Goal: Task Accomplishment & Management: Complete application form

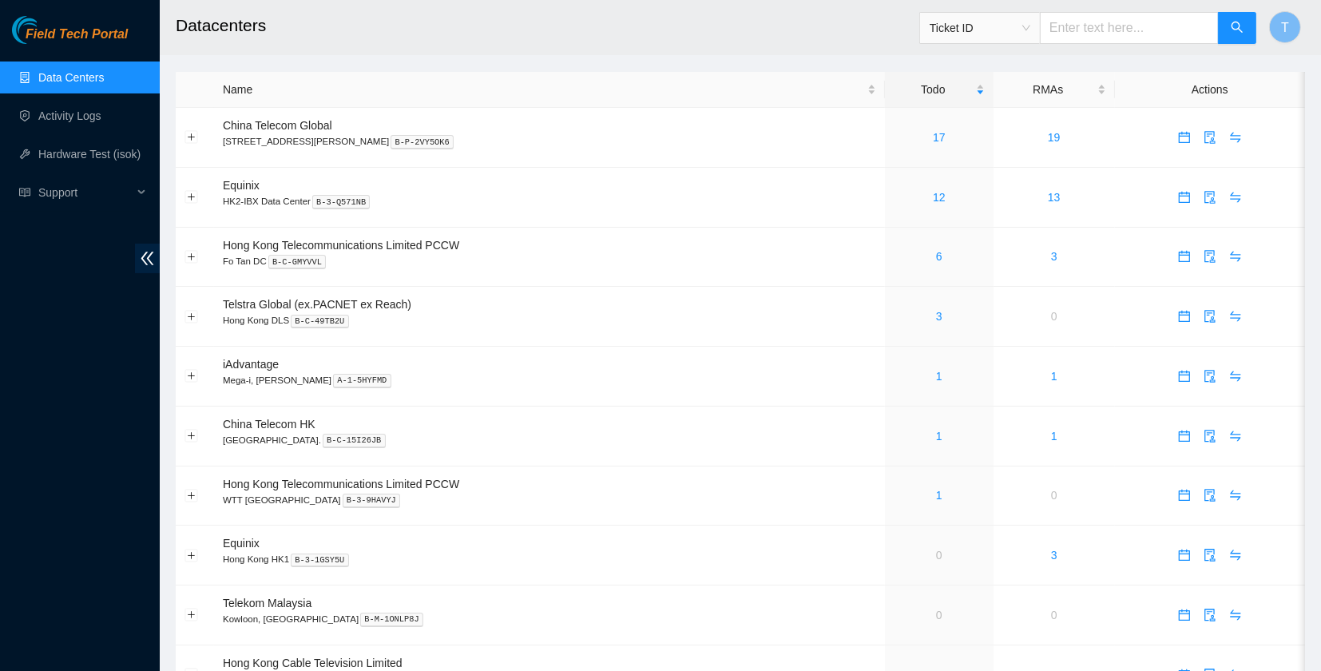
click at [58, 484] on div "Field Tech Portal Data Centers Activity Logs Hardware Test (isok) Support" at bounding box center [80, 343] width 160 height 655
click at [1184, 191] on span "calendar" at bounding box center [1185, 197] width 24 height 13
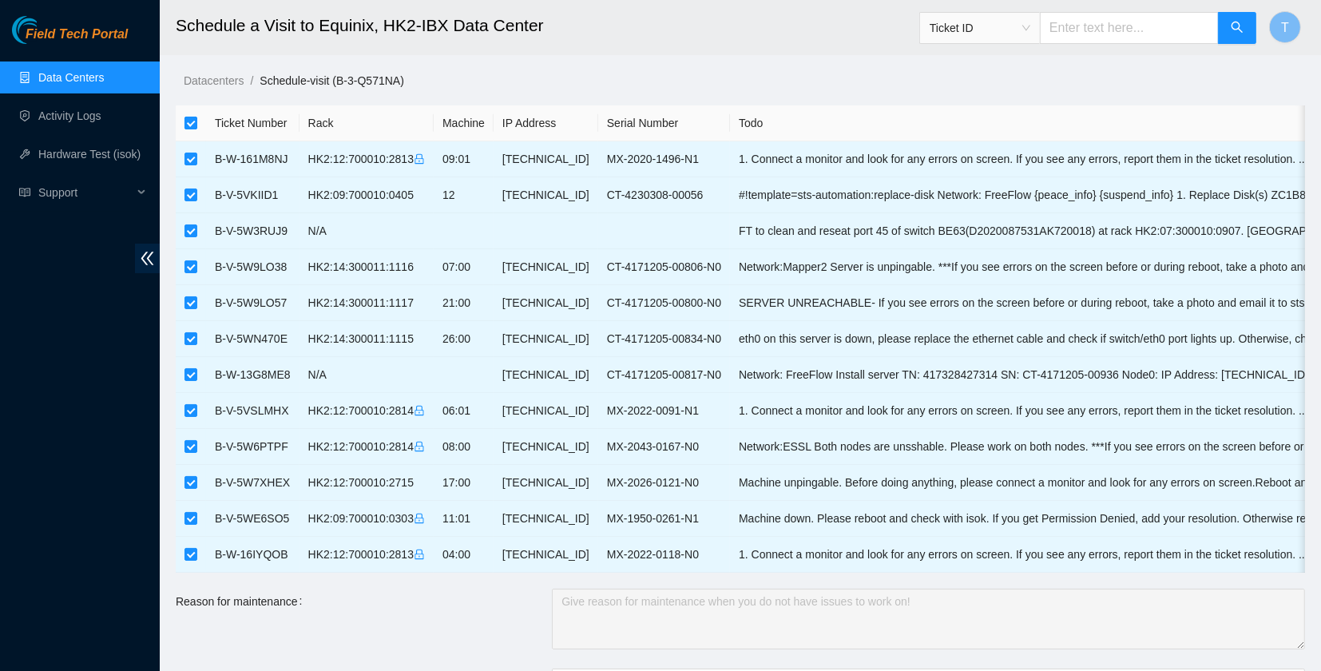
click at [193, 119] on input "checkbox" at bounding box center [191, 123] width 13 height 13
checkbox input "false"
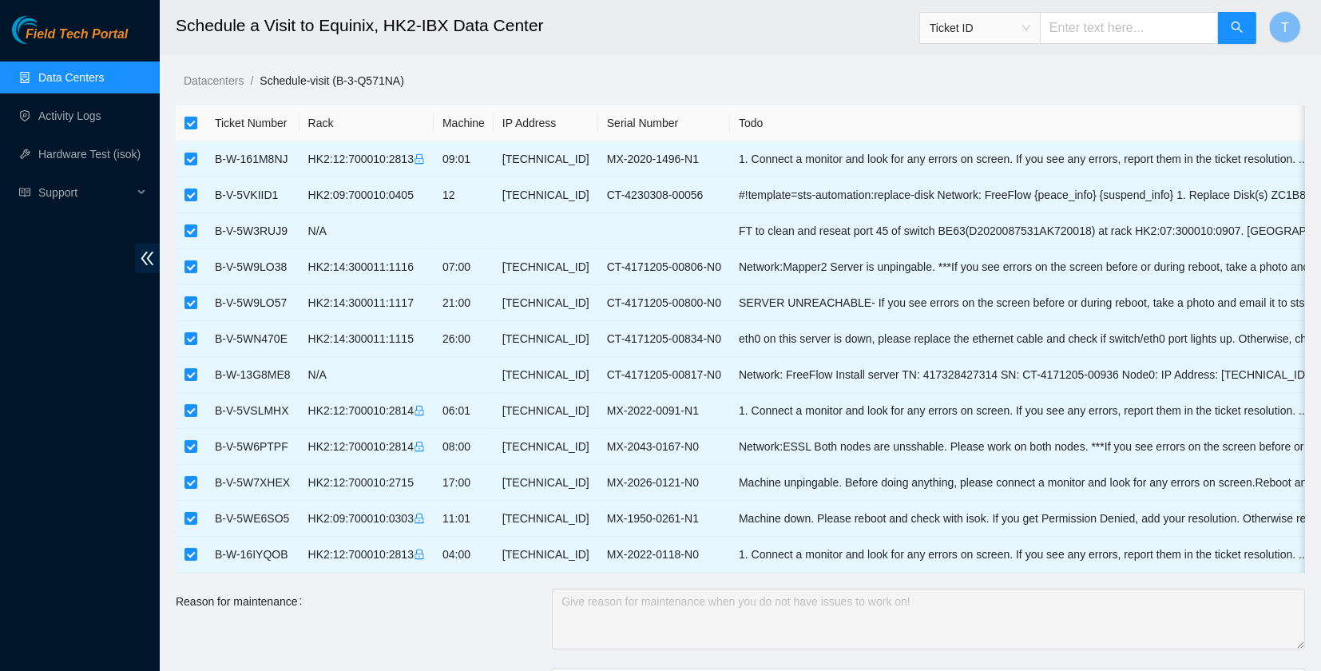
checkbox input "false"
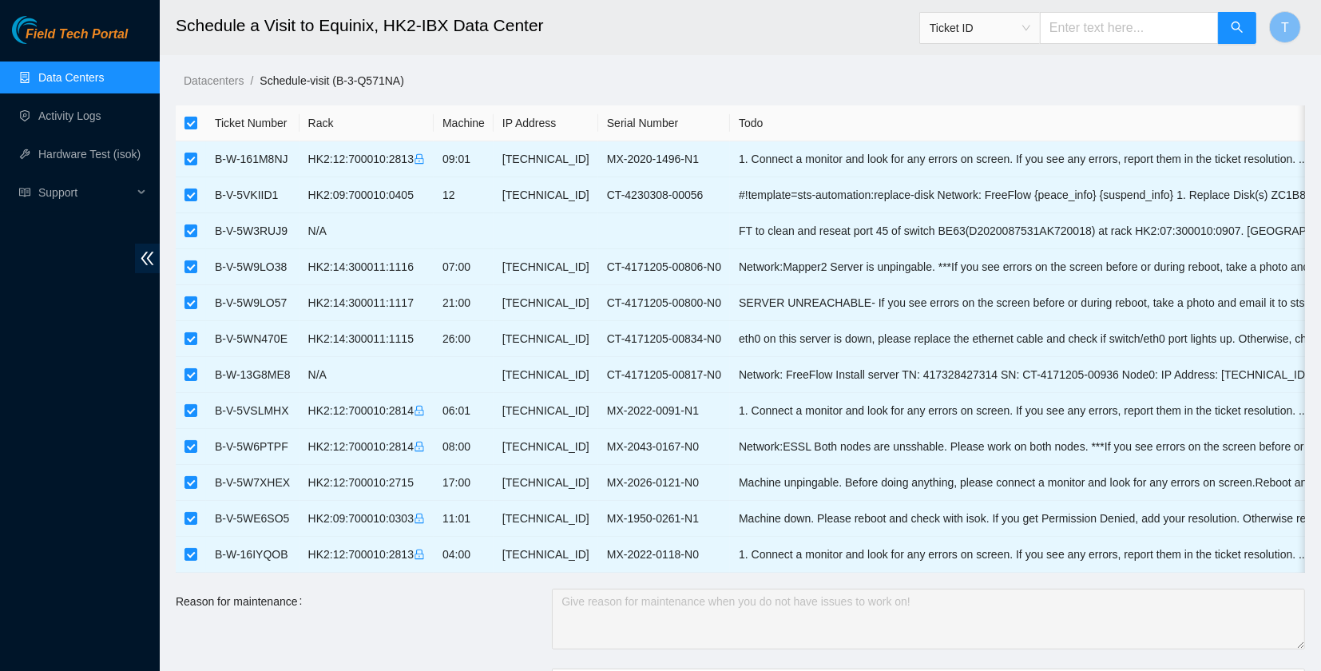
checkbox input "false"
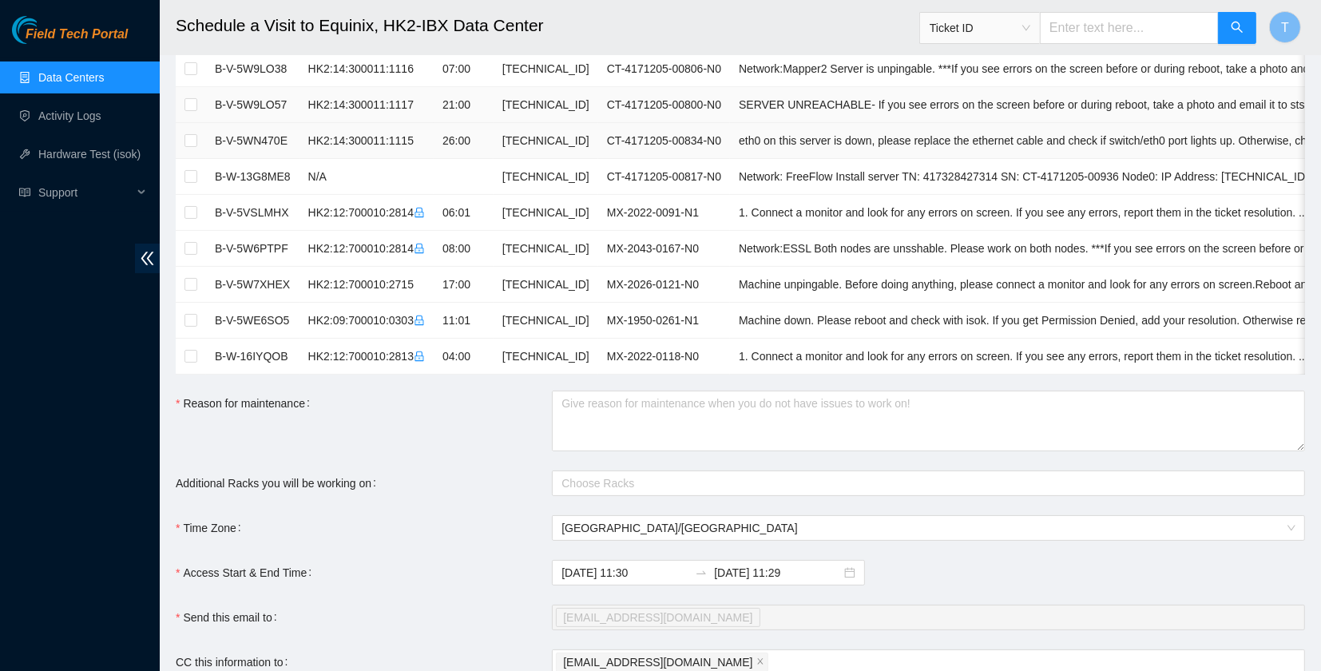
scroll to position [448, 0]
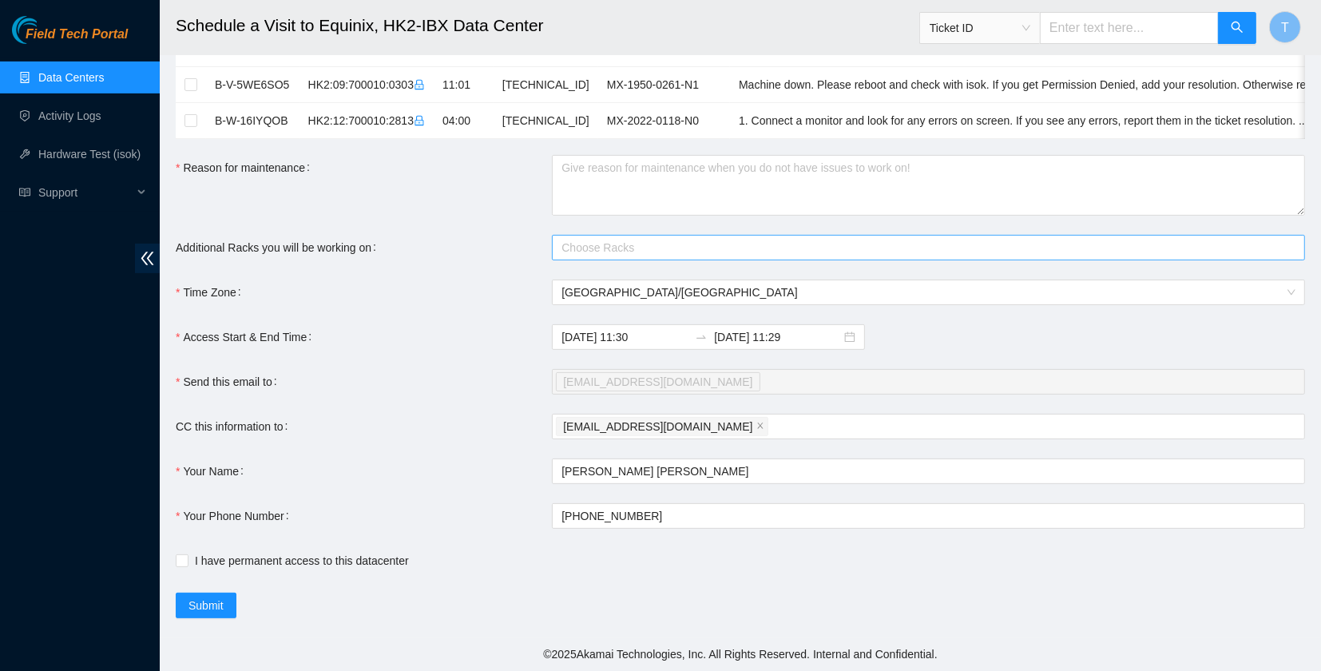
click at [589, 244] on div at bounding box center [920, 247] width 729 height 19
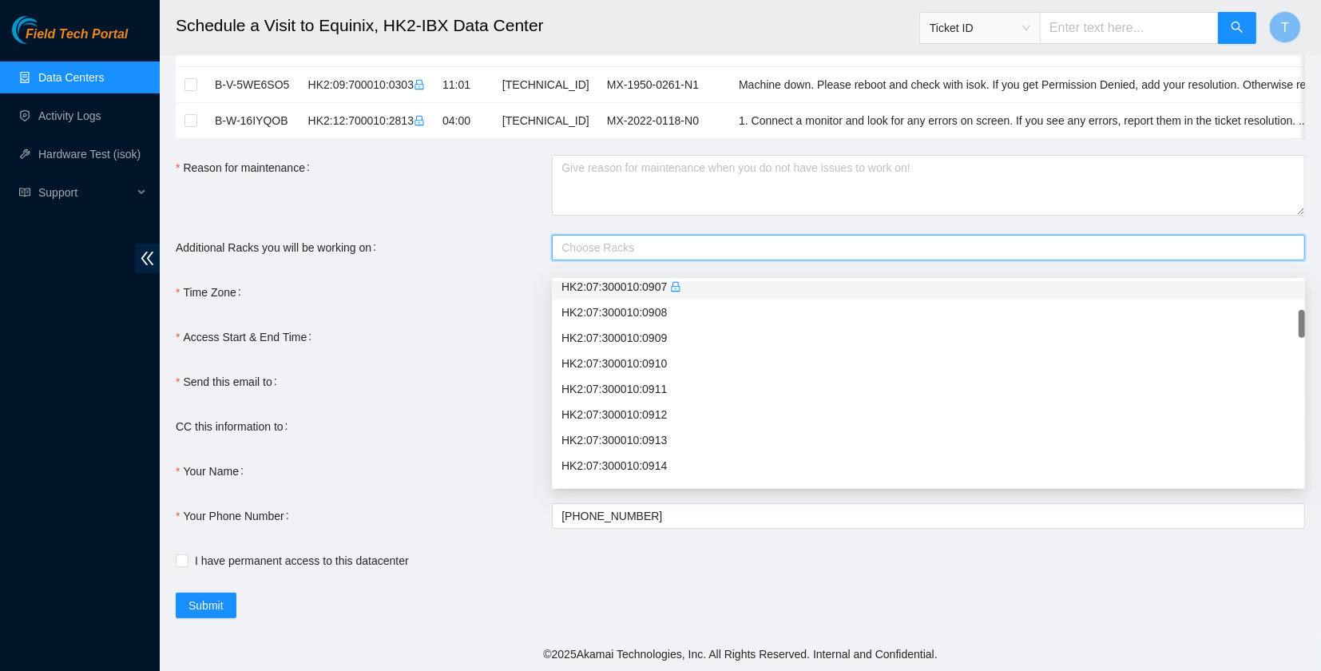
scroll to position [213, 0]
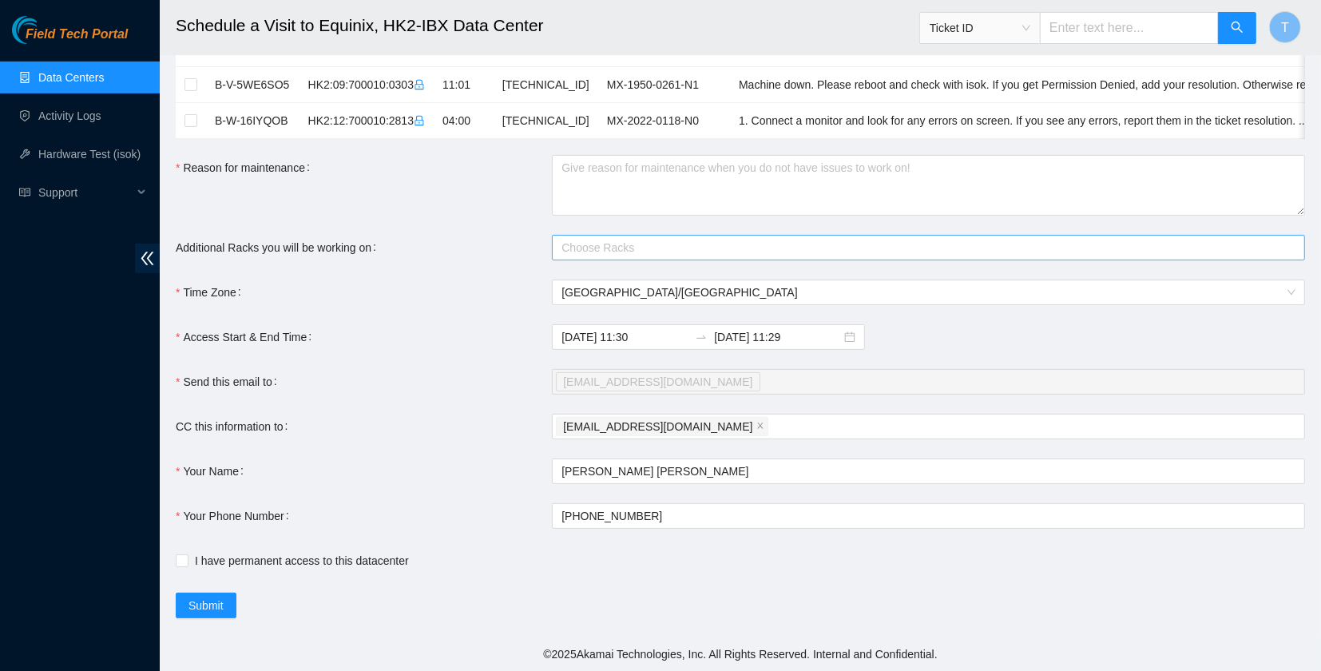
click at [636, 235] on div "Choose Racks" at bounding box center [928, 248] width 753 height 26
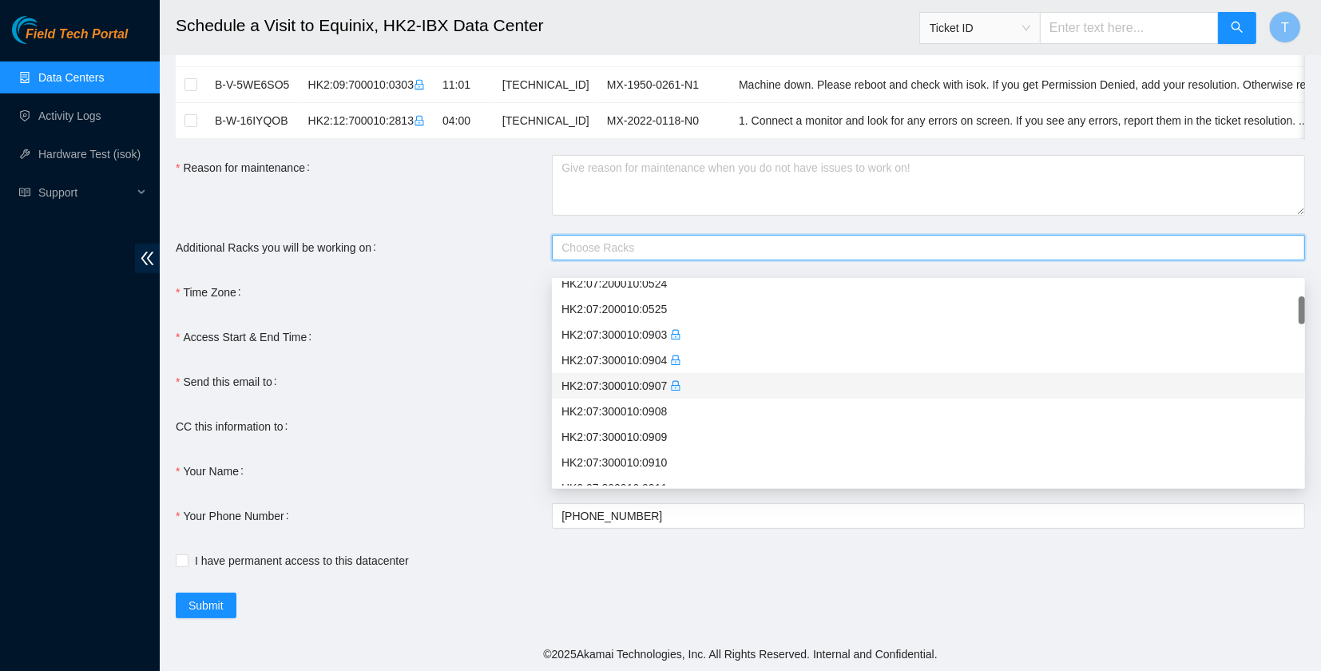
click at [657, 377] on div "HK2:07:300010:0907" at bounding box center [929, 386] width 734 height 18
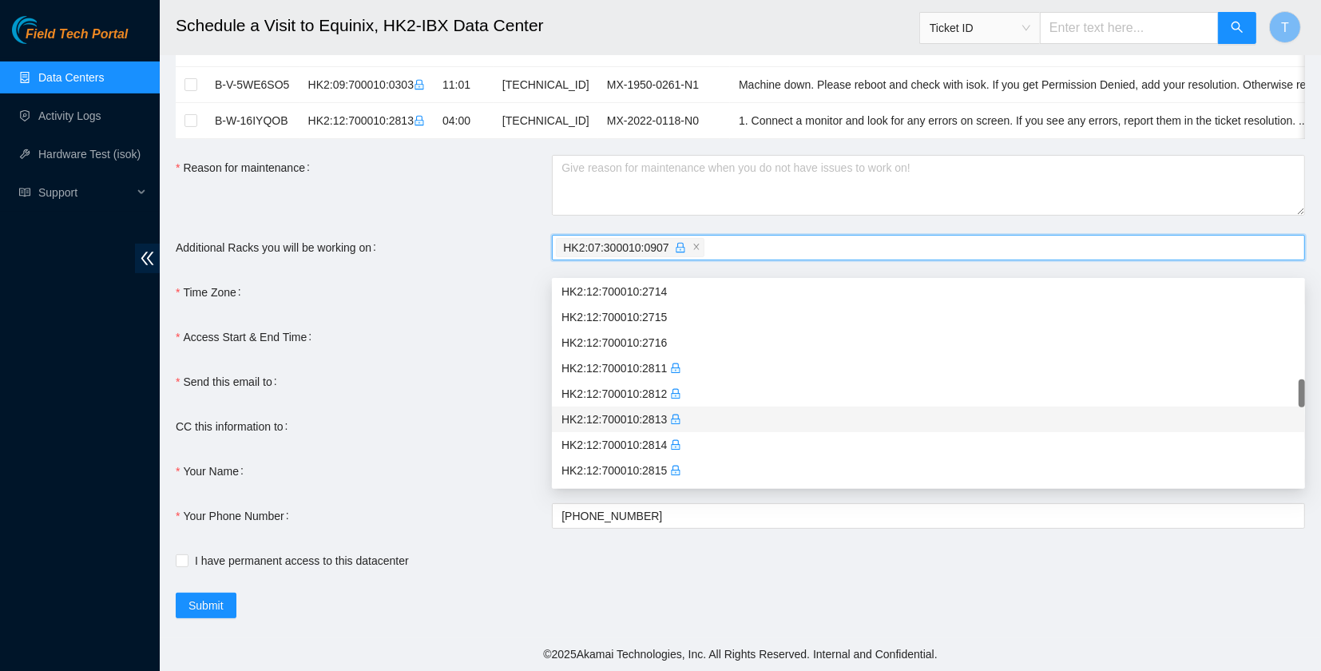
click at [641, 407] on div "HK2:12:700010:2813" at bounding box center [928, 420] width 753 height 26
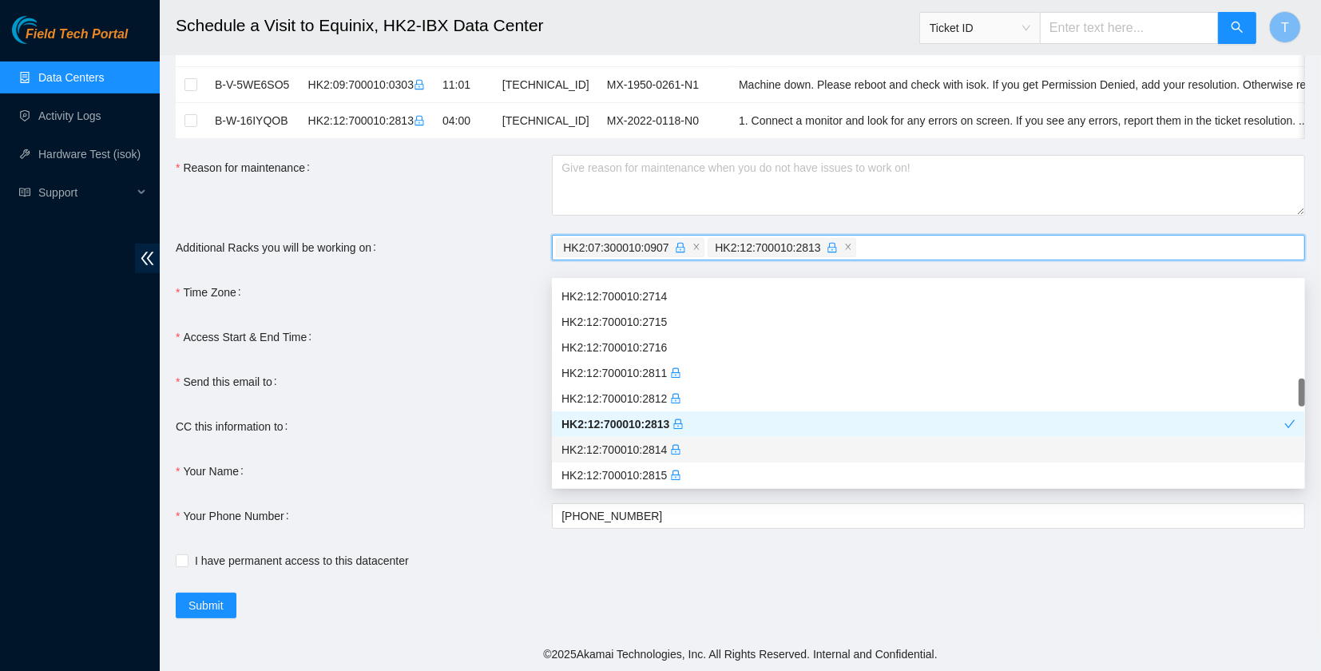
scroll to position [917, 0]
click at [645, 444] on div "HK2:12:700010:2814" at bounding box center [928, 451] width 753 height 26
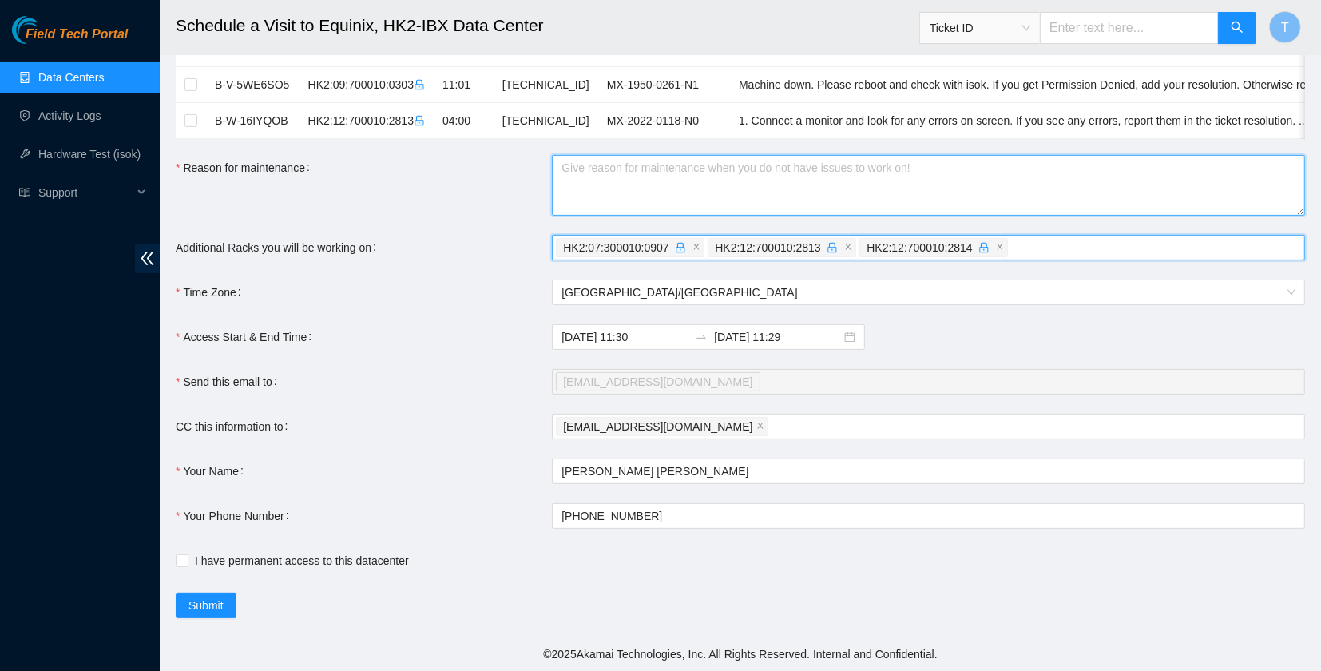
click at [620, 204] on textarea "Reason for maintenance" at bounding box center [928, 185] width 753 height 61
type textarea "DPDPDP"
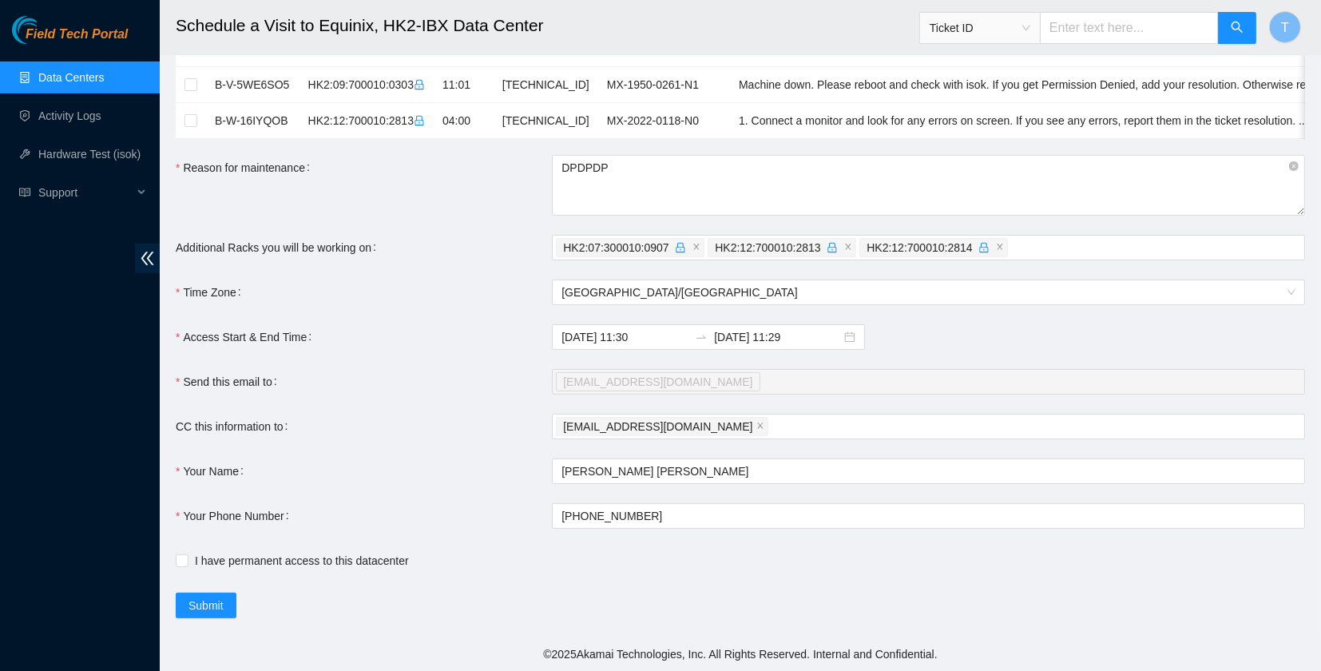
click at [351, 580] on form "Ticket Number Rack Machine IP Address Serial Number Todo B-W-161M8NJ HK2:12:700…" at bounding box center [740, 145] width 1129 height 947
click at [351, 567] on span "I have permanent access to this datacenter" at bounding box center [302, 561] width 227 height 18
click at [187, 566] on input "I have permanent access to this datacenter" at bounding box center [181, 559] width 11 height 11
checkbox input "true"
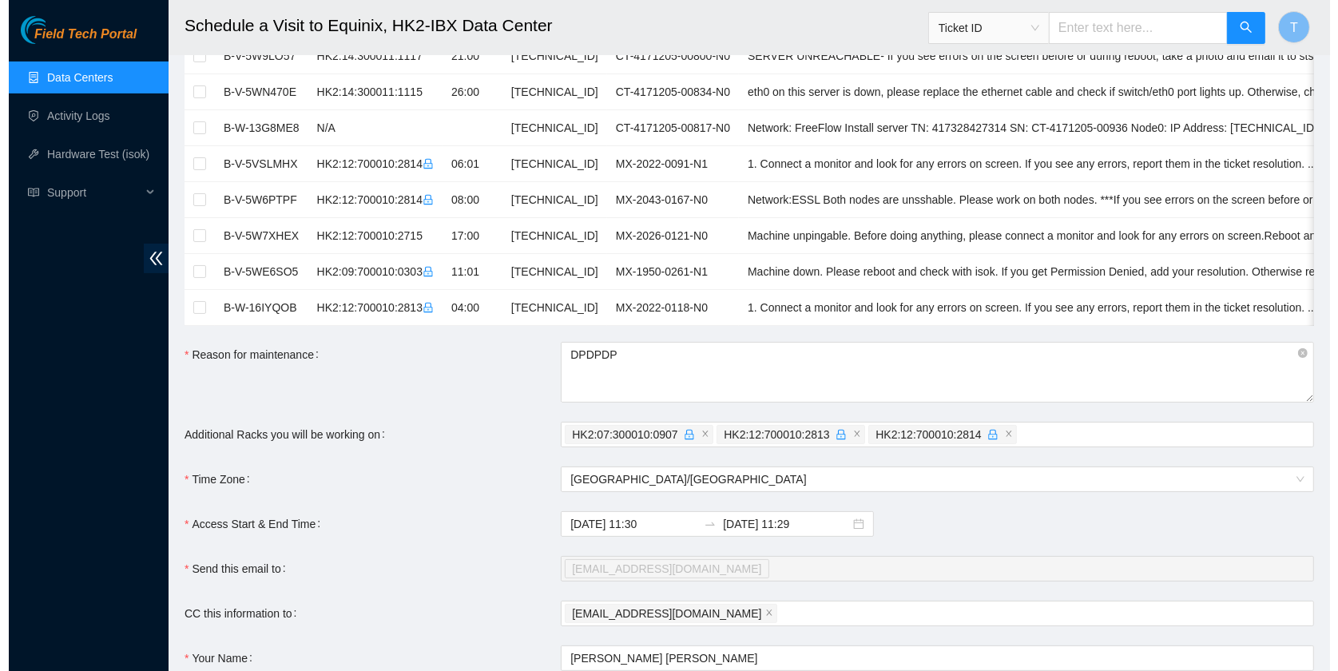
scroll to position [448, 0]
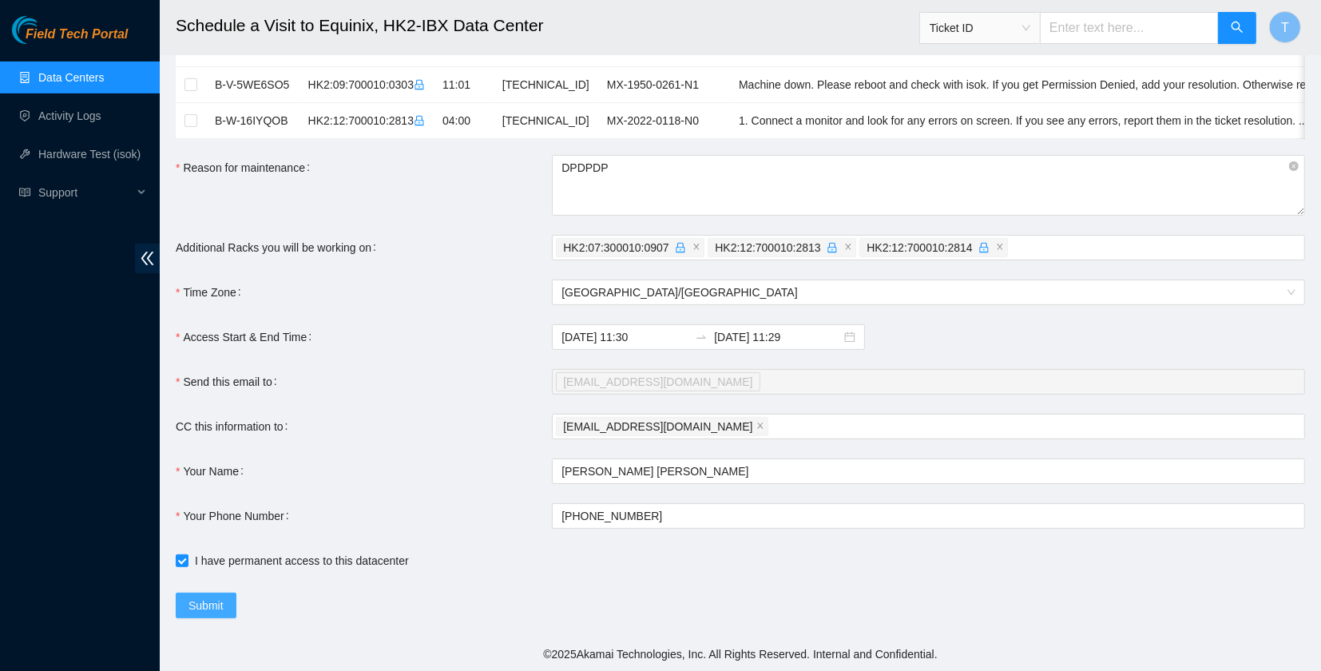
click at [201, 610] on span "Submit" at bounding box center [206, 606] width 35 height 18
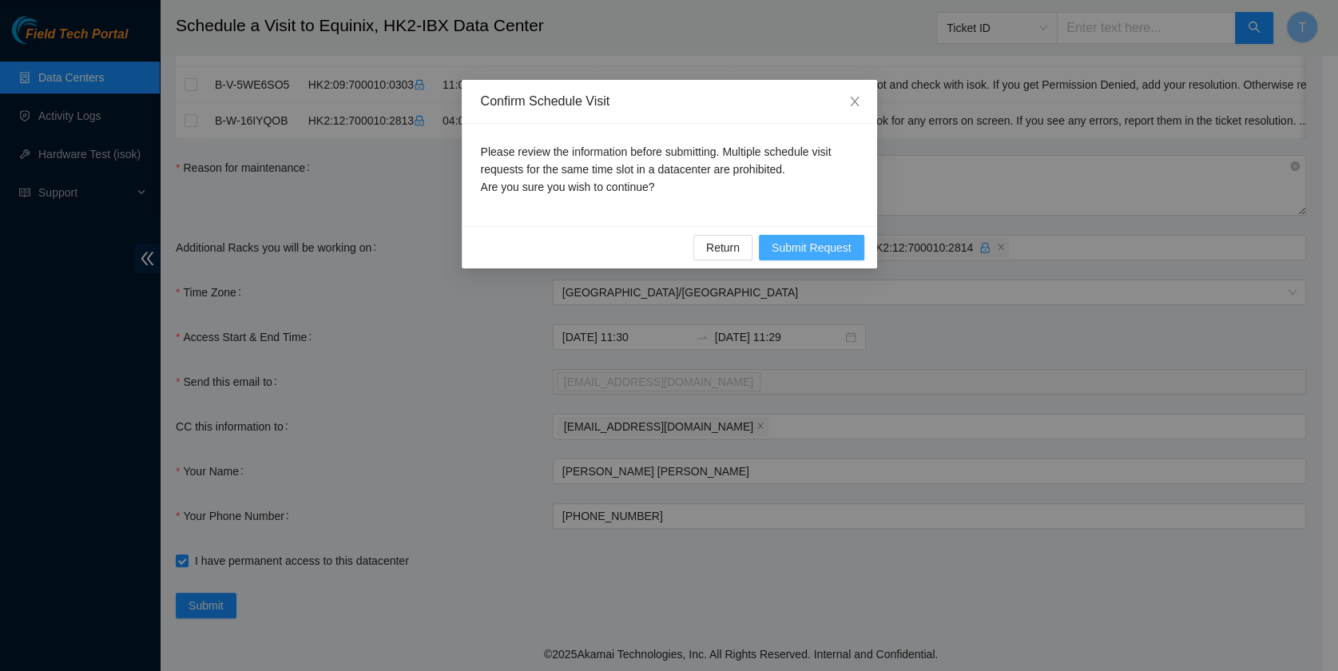
click at [838, 240] on span "Submit Request" at bounding box center [812, 248] width 80 height 18
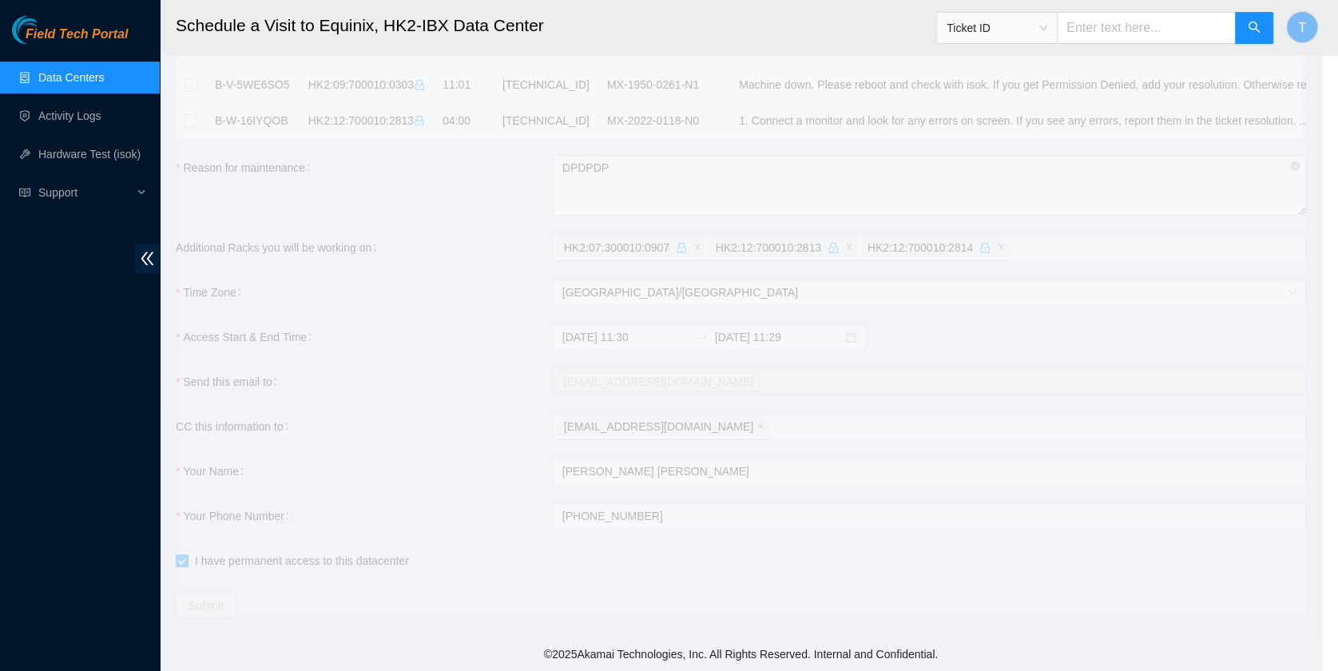
type input "[DATE] 11:31"
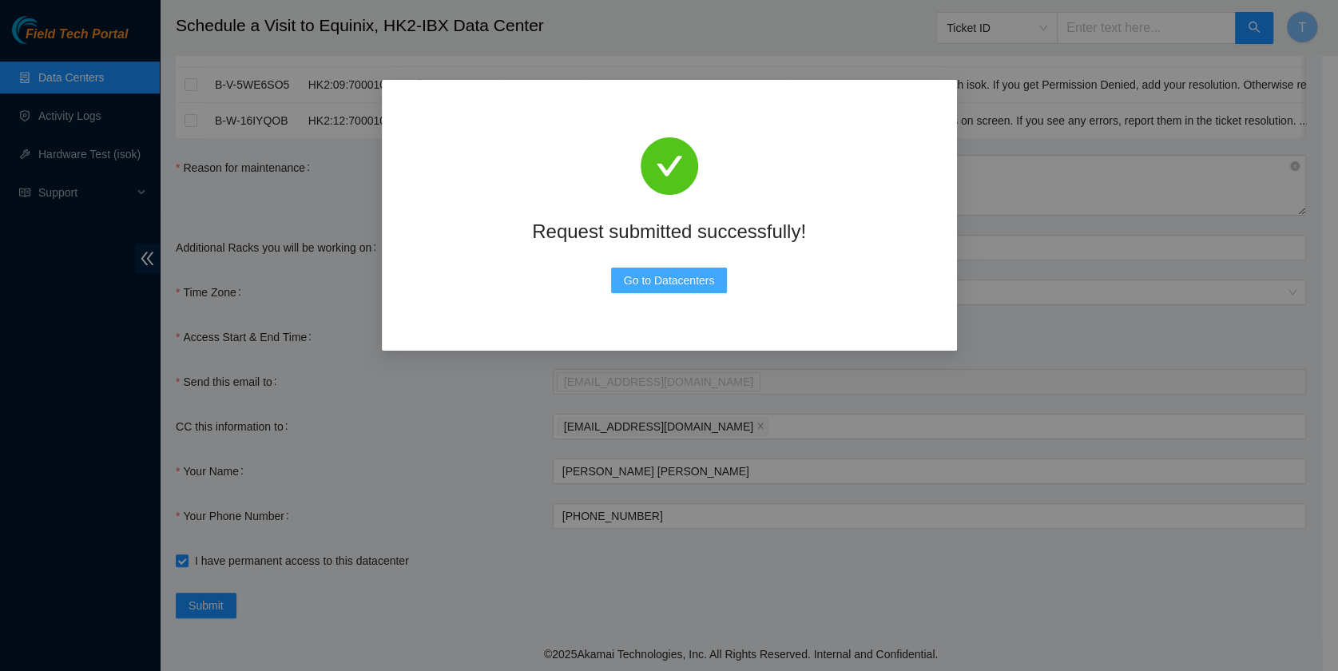
click at [710, 268] on button "Go to Datacenters" at bounding box center [669, 281] width 117 height 26
